Goal: Task Accomplishment & Management: Manage account settings

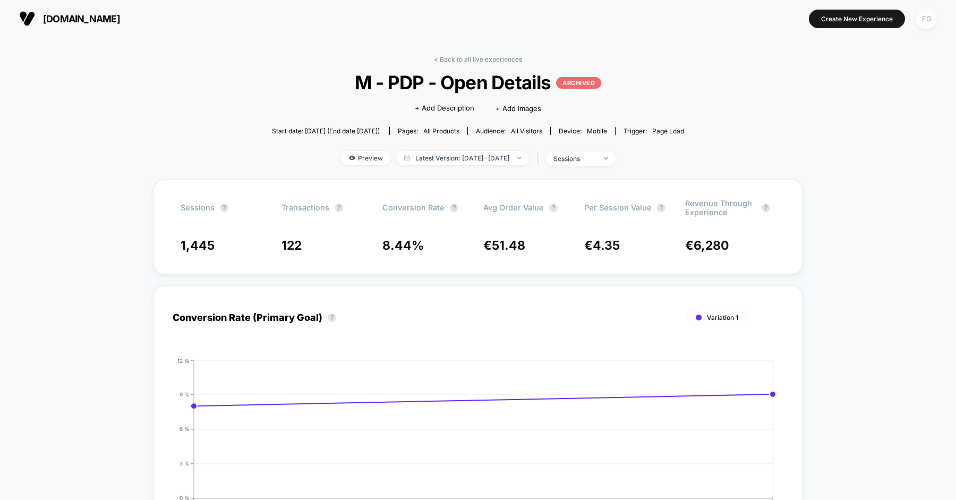
click at [919, 19] on div "FG" at bounding box center [926, 19] width 21 height 21
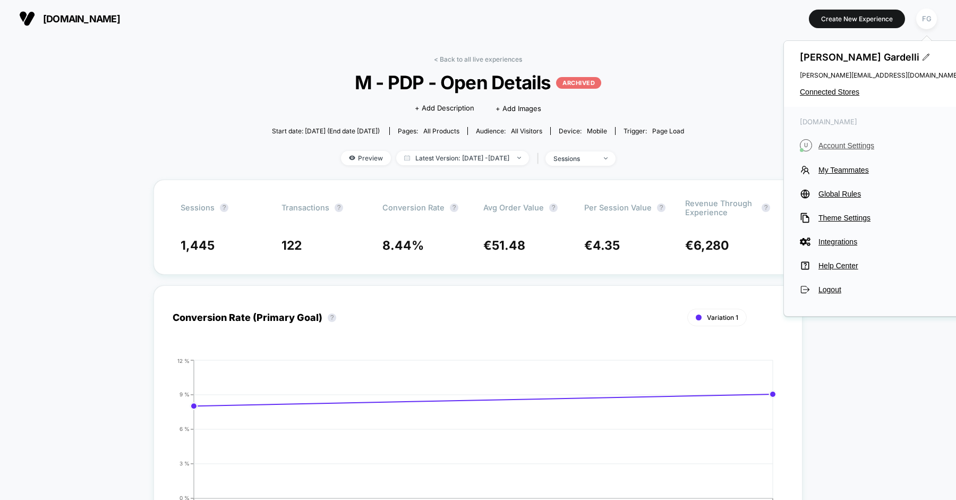
click at [840, 140] on button "U Account Settings" at bounding box center [879, 145] width 159 height 12
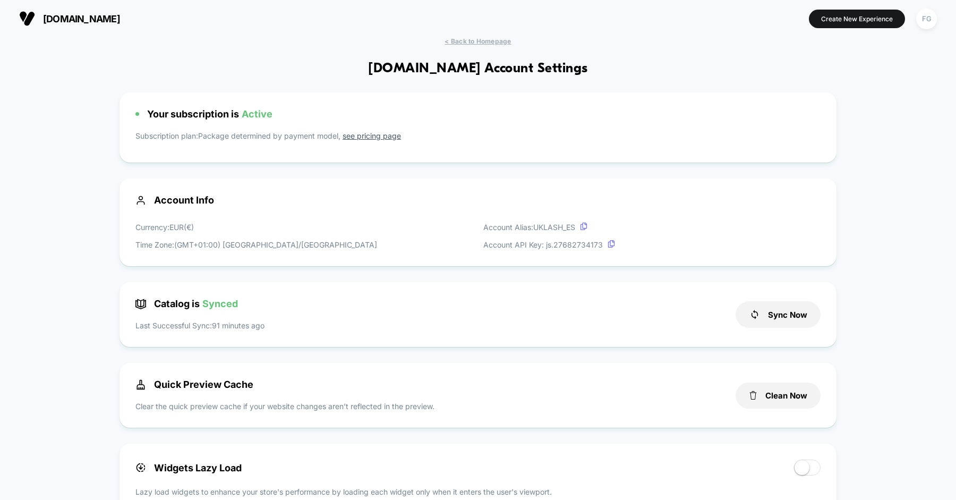
scroll to position [143, 0]
click at [927, 22] on div "FG" at bounding box center [926, 19] width 21 height 21
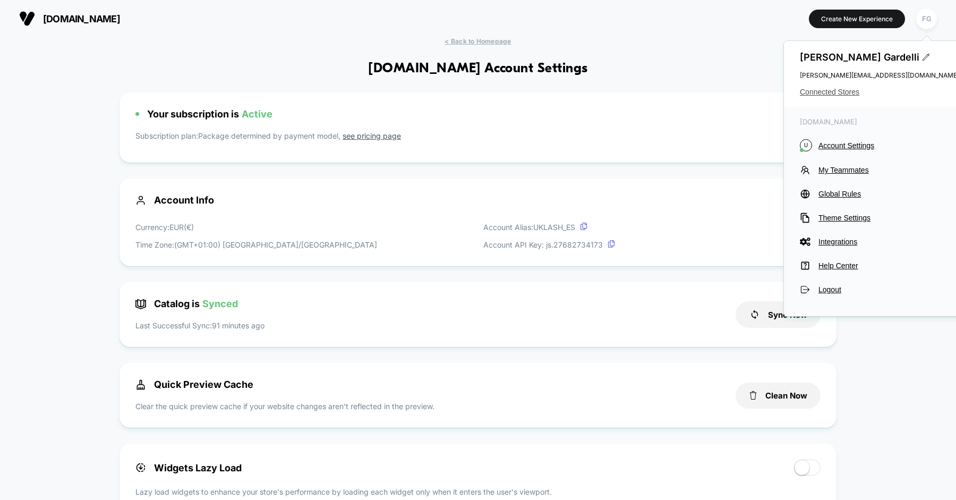
click at [847, 94] on span "Connected Stores" at bounding box center [879, 92] width 159 height 9
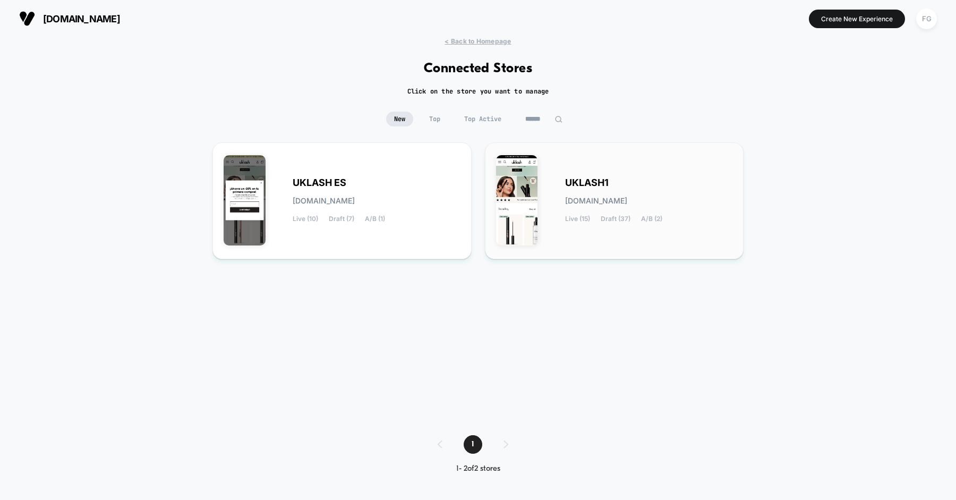
click at [567, 193] on div "UKLASH1 [DOMAIN_NAME] Live (15) Draft (37) A/B (2)" at bounding box center [649, 201] width 168 height 44
